Goal: Task Accomplishment & Management: Use online tool/utility

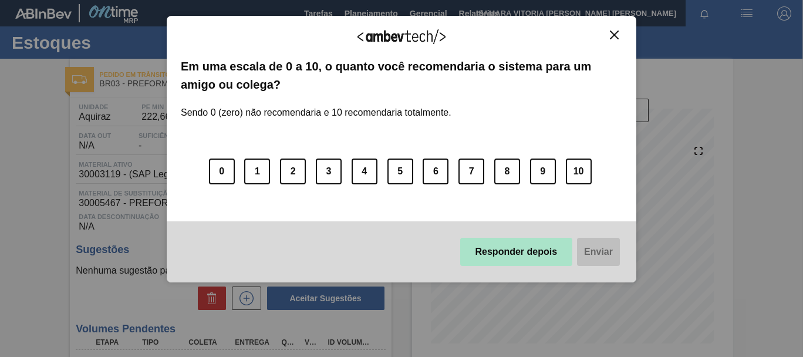
click at [500, 248] on button "Responder depois" at bounding box center [516, 252] width 113 height 28
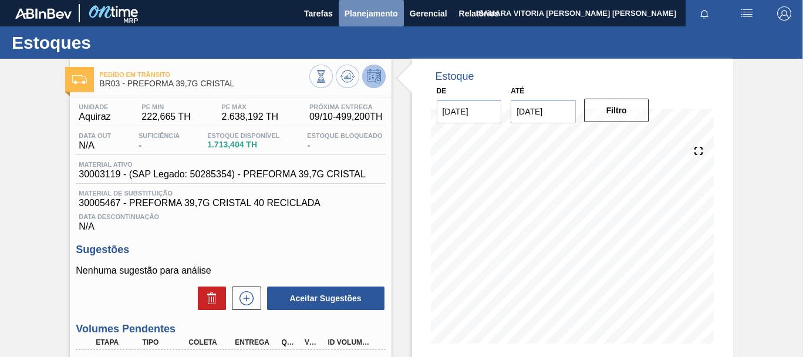
click at [388, 17] on span "Planejamento" at bounding box center [370, 13] width 53 height 14
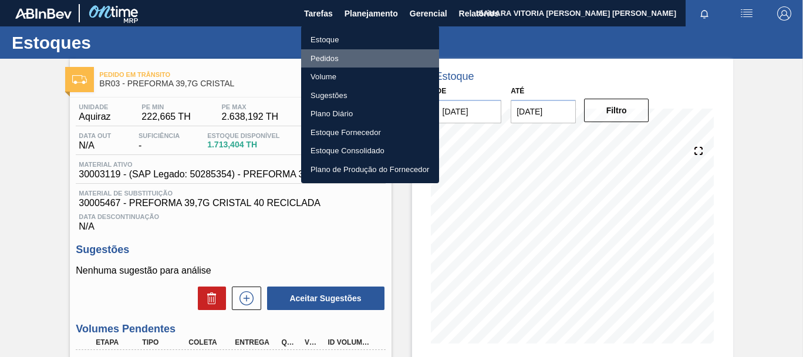
click at [326, 59] on li "Pedidos" at bounding box center [370, 58] width 138 height 19
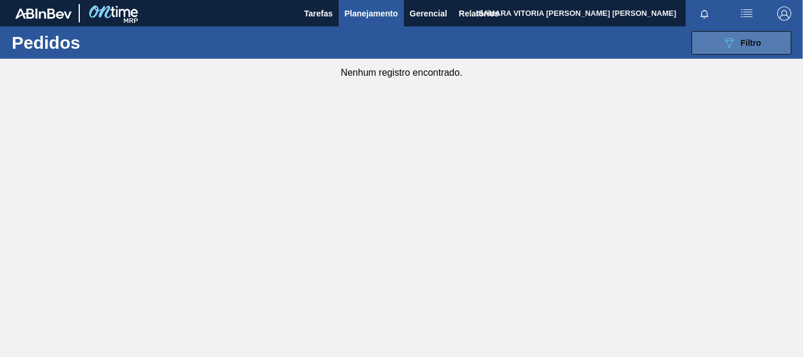
click at [743, 47] on span "Filtro" at bounding box center [750, 42] width 21 height 9
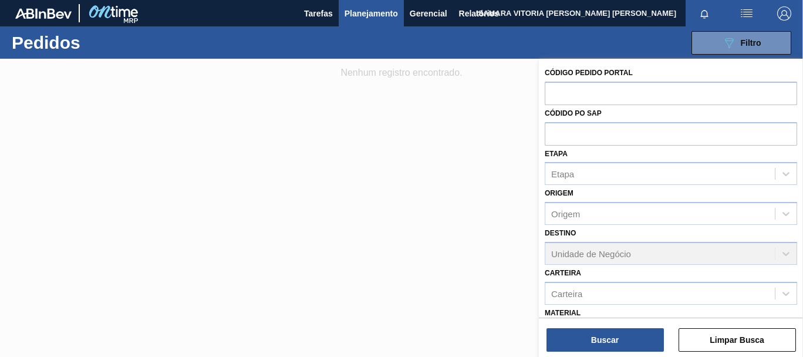
scroll to position [124, 0]
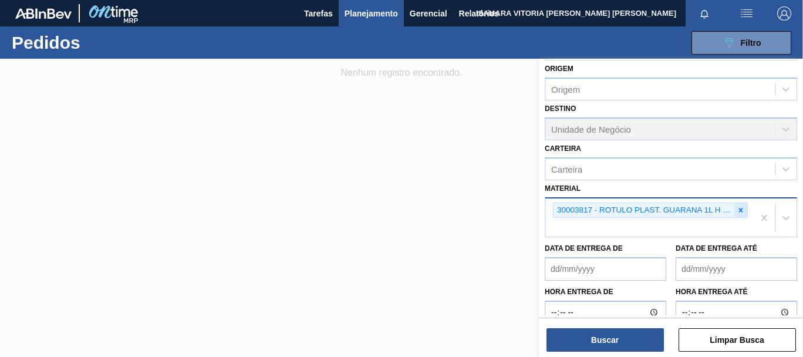
click at [737, 207] on icon at bounding box center [740, 210] width 8 height 8
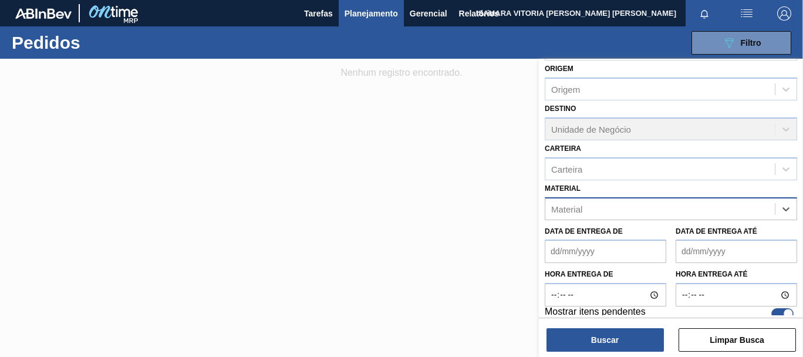
paste input "30002268"
type input "30002268"
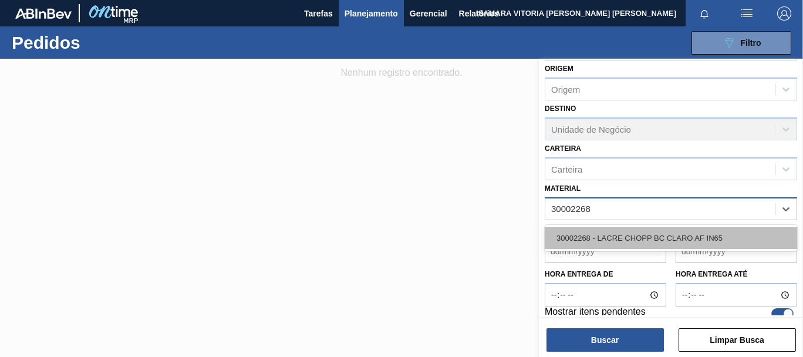
click at [710, 235] on div "30002268 - LACRE CHOPP BC CLARO AF IN65" at bounding box center [671, 238] width 252 height 22
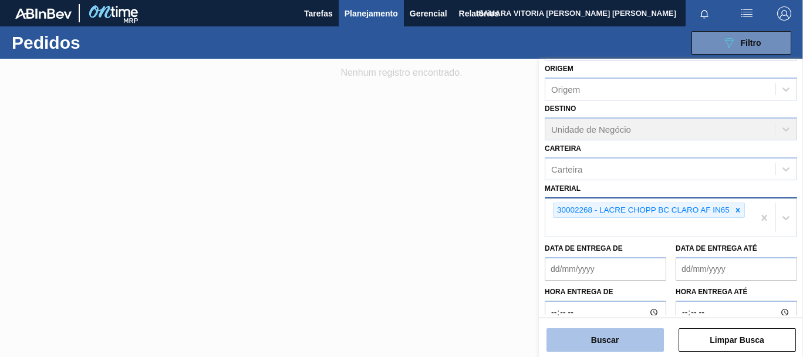
click at [629, 349] on button "Buscar" at bounding box center [604, 339] width 117 height 23
